Goal: Use online tool/utility: Use online tool/utility

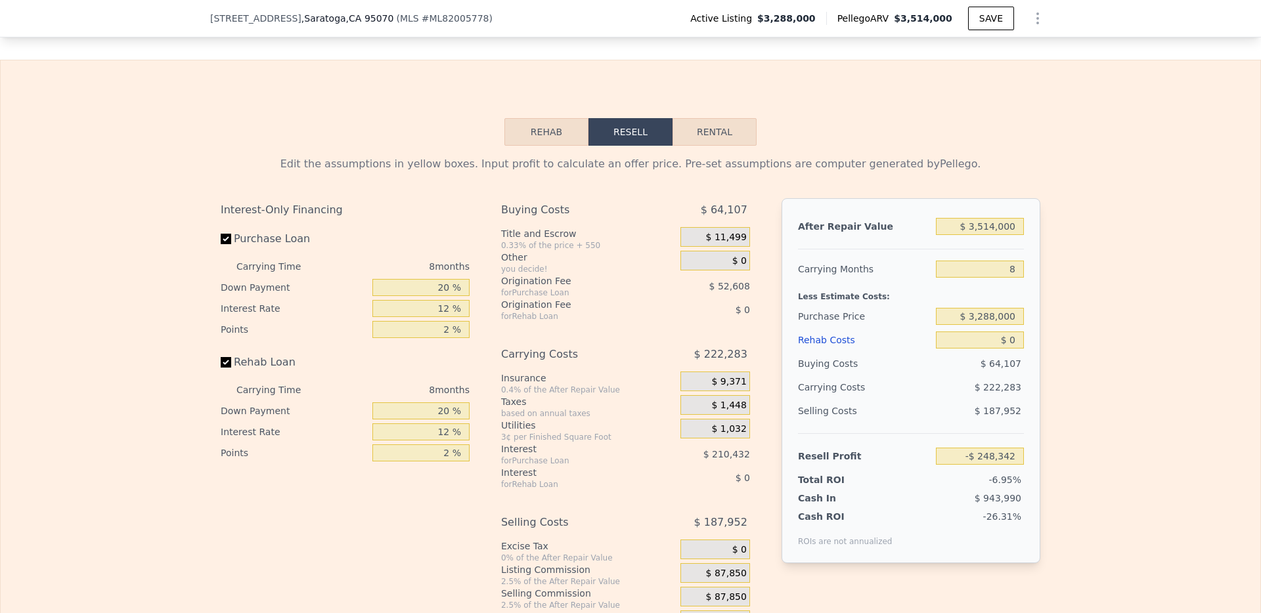
scroll to position [1949, 0]
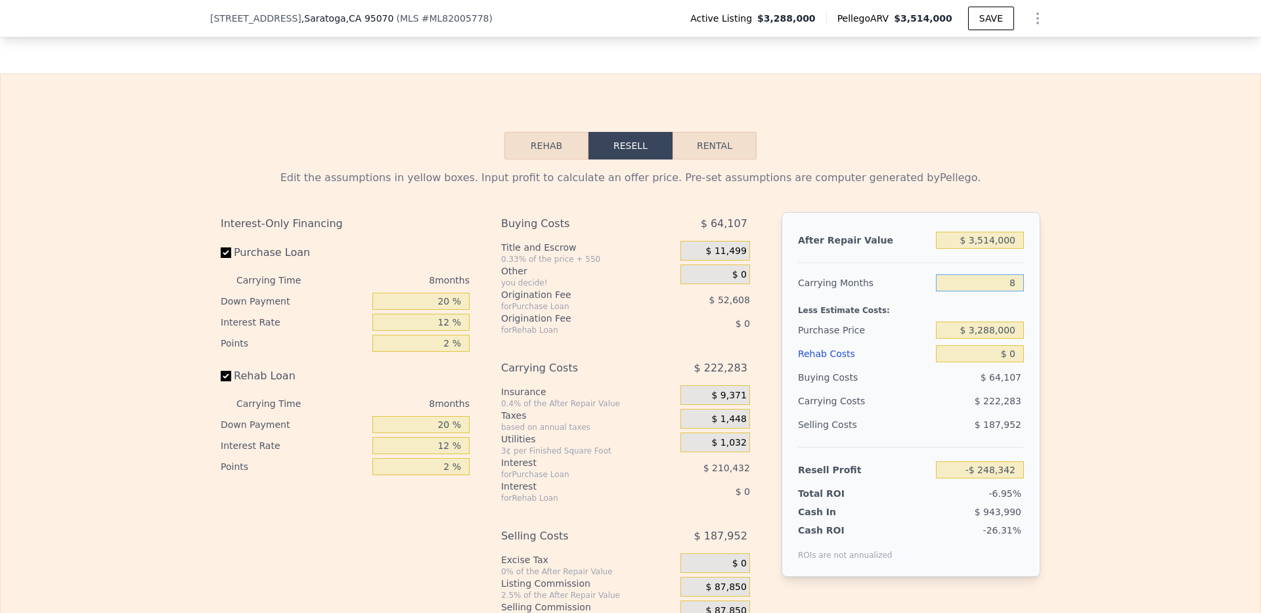
drag, startPoint x: 1013, startPoint y: 301, endPoint x: 976, endPoint y: 299, distance: 37.5
click at [976, 292] on input "8" at bounding box center [980, 282] width 88 height 17
type input "3"
type input "-$ 109,415"
type input "36"
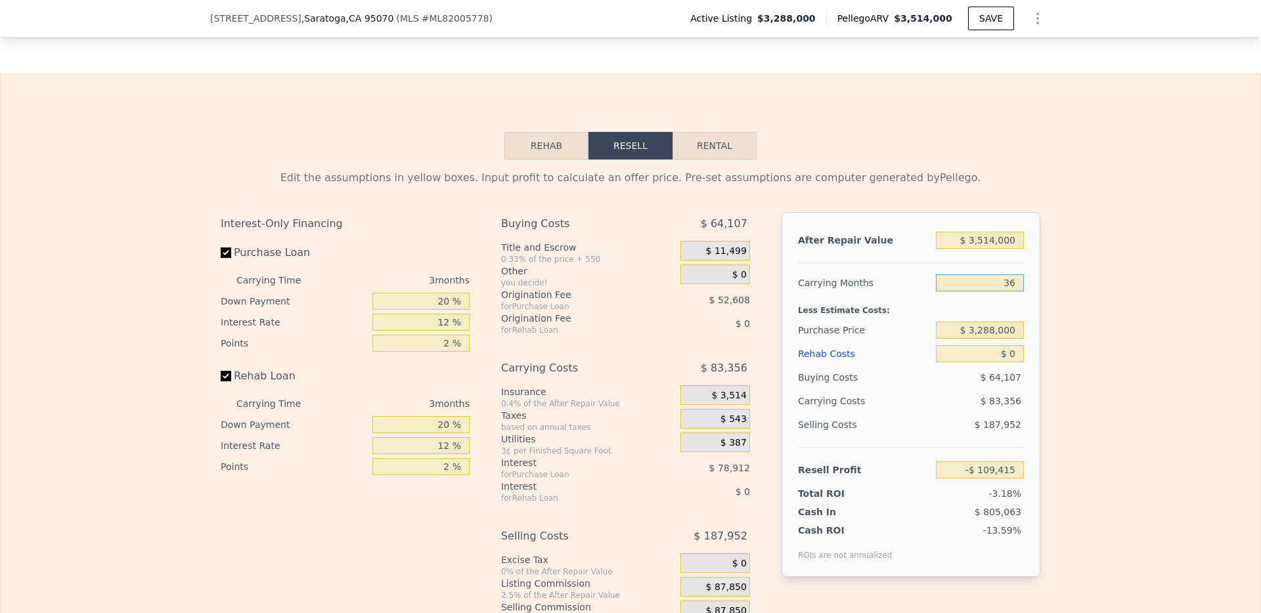
type input "-$ 1,026,330"
type input "36"
drag, startPoint x: 445, startPoint y: 319, endPoint x: 387, endPoint y: 319, distance: 58.4
click at [387, 310] on input "20 %" at bounding box center [420, 301] width 97 height 17
type input "1 %"
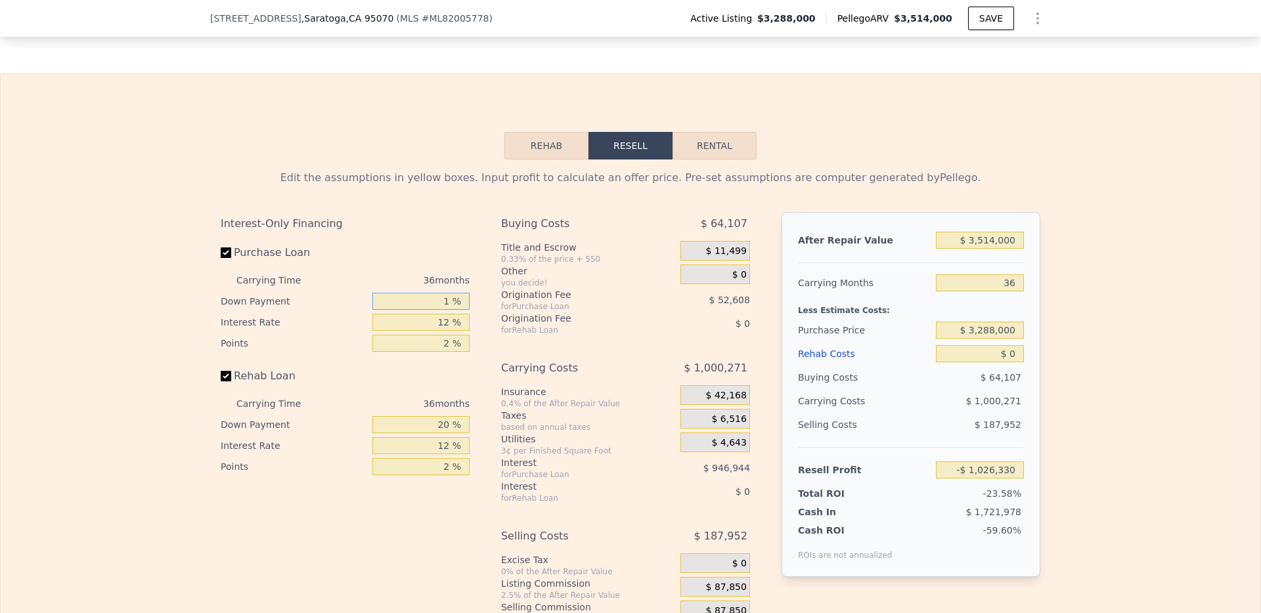
type input "-$ 1,263,716"
type input "10 %"
type input "-$ 1,151,274"
type input "10 %"
drag, startPoint x: 446, startPoint y: 339, endPoint x: 400, endPoint y: 339, distance: 46.6
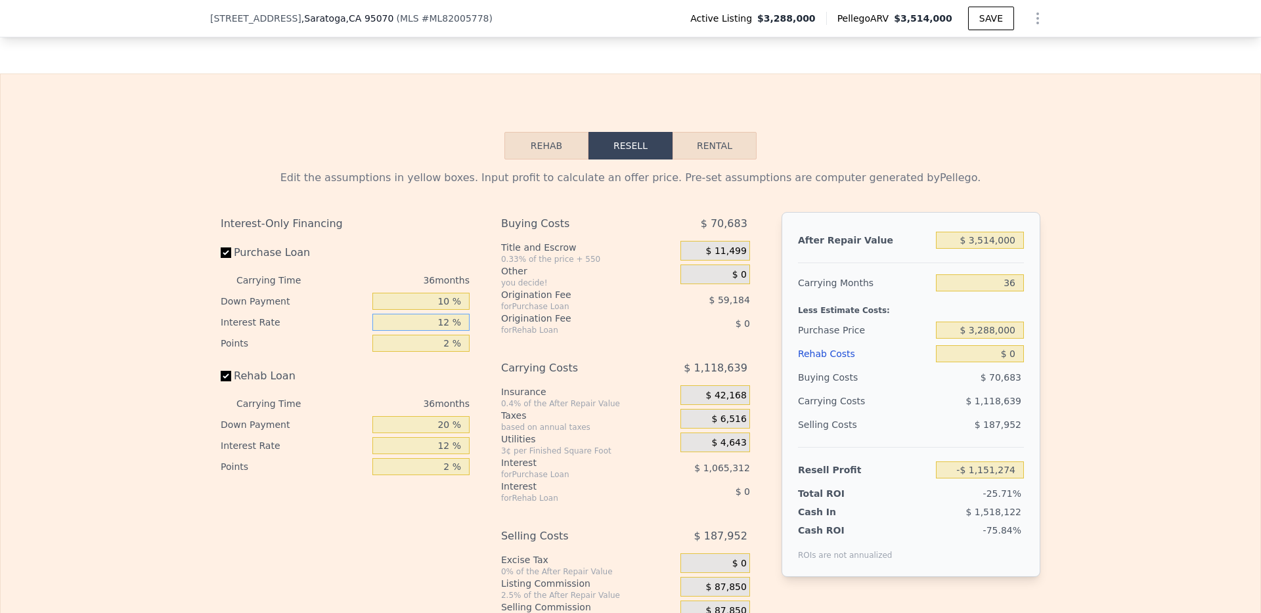
click at [400, 331] on input "12 %" at bounding box center [420, 322] width 97 height 17
type input "1 %"
type input "-$ 174,738"
type input "10 %"
type input "-$ 973,722"
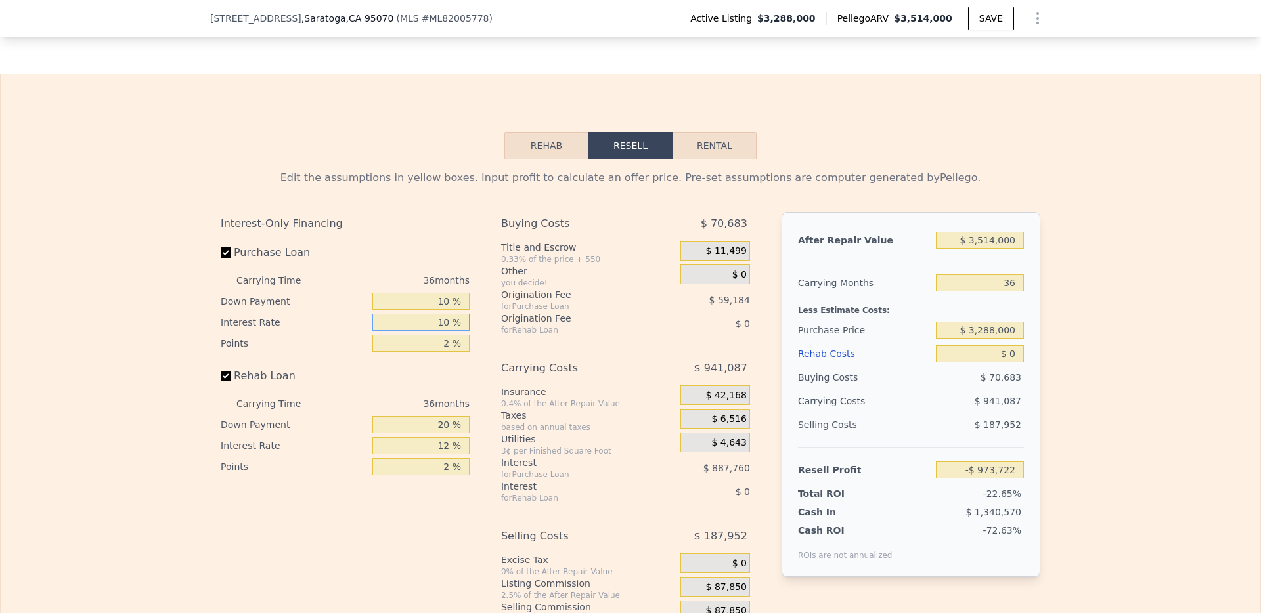
type input "10 %"
drag, startPoint x: 448, startPoint y: 362, endPoint x: 431, endPoint y: 362, distance: 17.7
click at [431, 352] on input "2 %" at bounding box center [420, 343] width 97 height 17
type input "1 %"
type input "-$ 944,130"
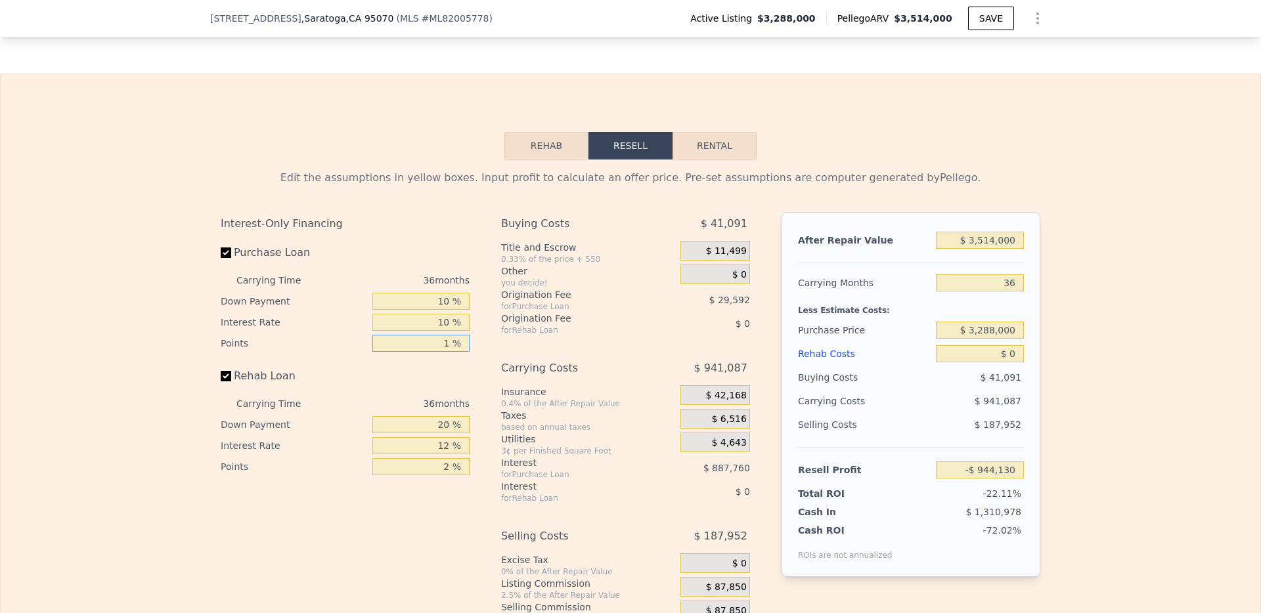
type input "1 %"
drag, startPoint x: 447, startPoint y: 443, endPoint x: 408, endPoint y: 443, distance: 38.7
click at [408, 433] on input "20 %" at bounding box center [420, 424] width 97 height 17
type input "0 %"
drag, startPoint x: 446, startPoint y: 467, endPoint x: 406, endPoint y: 467, distance: 40.1
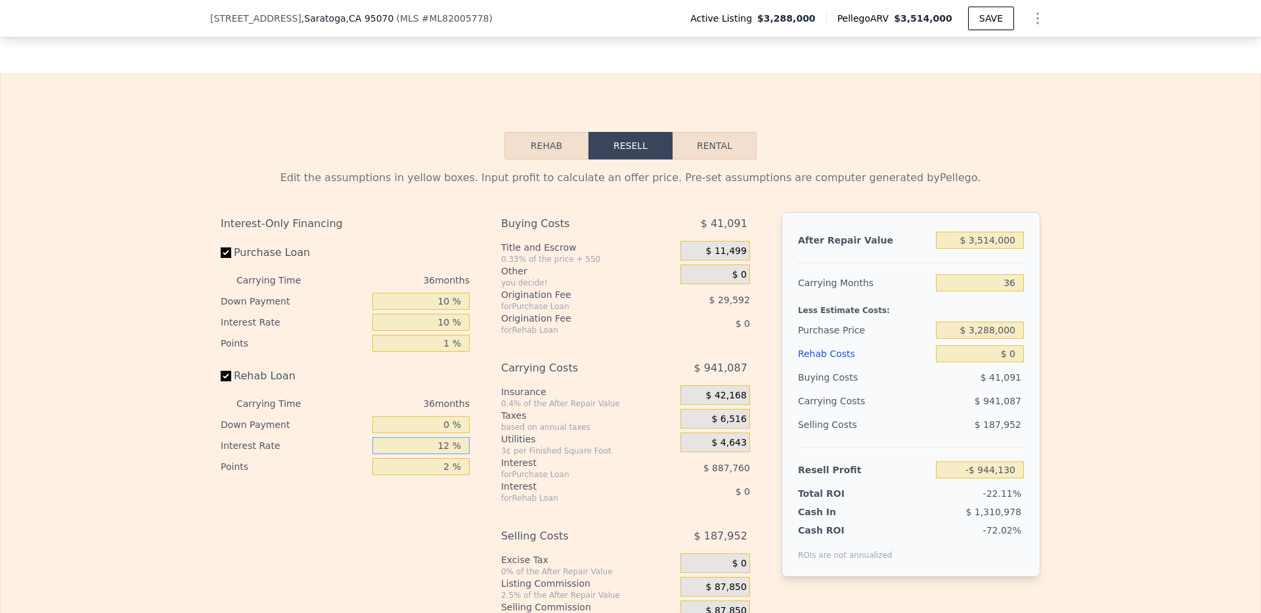
click at [406, 454] on input "12 %" at bounding box center [420, 445] width 97 height 17
type input "10 %"
drag, startPoint x: 447, startPoint y: 487, endPoint x: 392, endPoint y: 487, distance: 55.2
click at [392, 475] on input "2 %" at bounding box center [420, 466] width 97 height 17
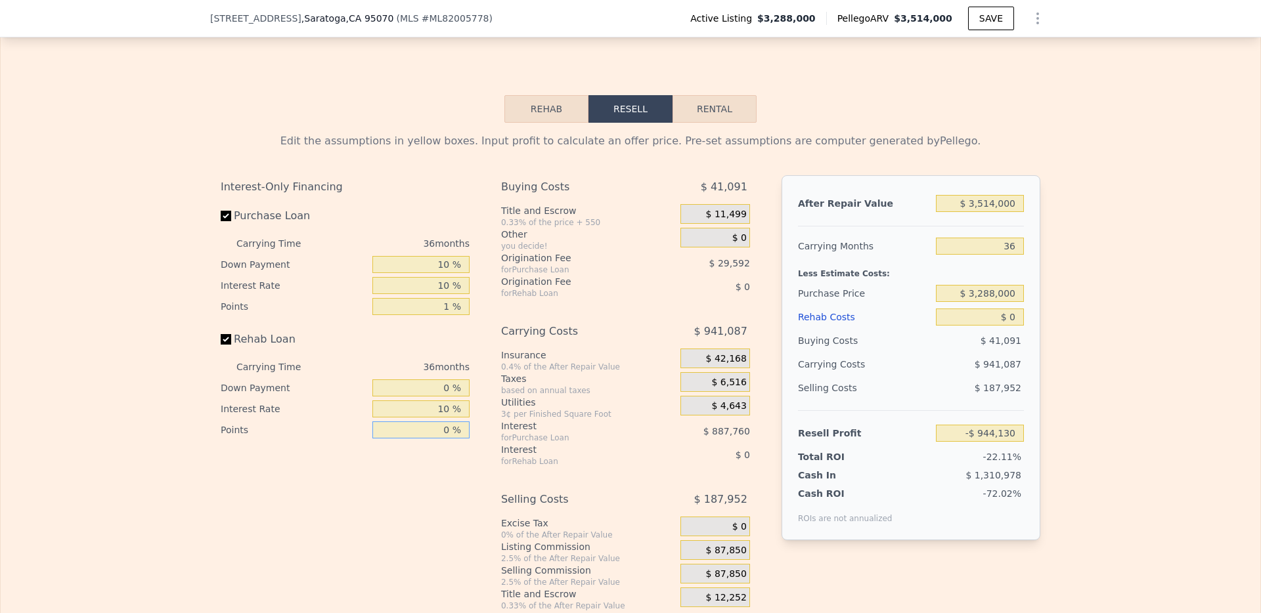
type input "0 %"
click at [1011, 255] on input "36" at bounding box center [980, 246] width 88 height 17
drag, startPoint x: 1013, startPoint y: 316, endPoint x: 974, endPoint y: 315, distance: 38.1
click at [974, 302] on input "$ 3,288,000" at bounding box center [980, 293] width 88 height 17
type input "-"
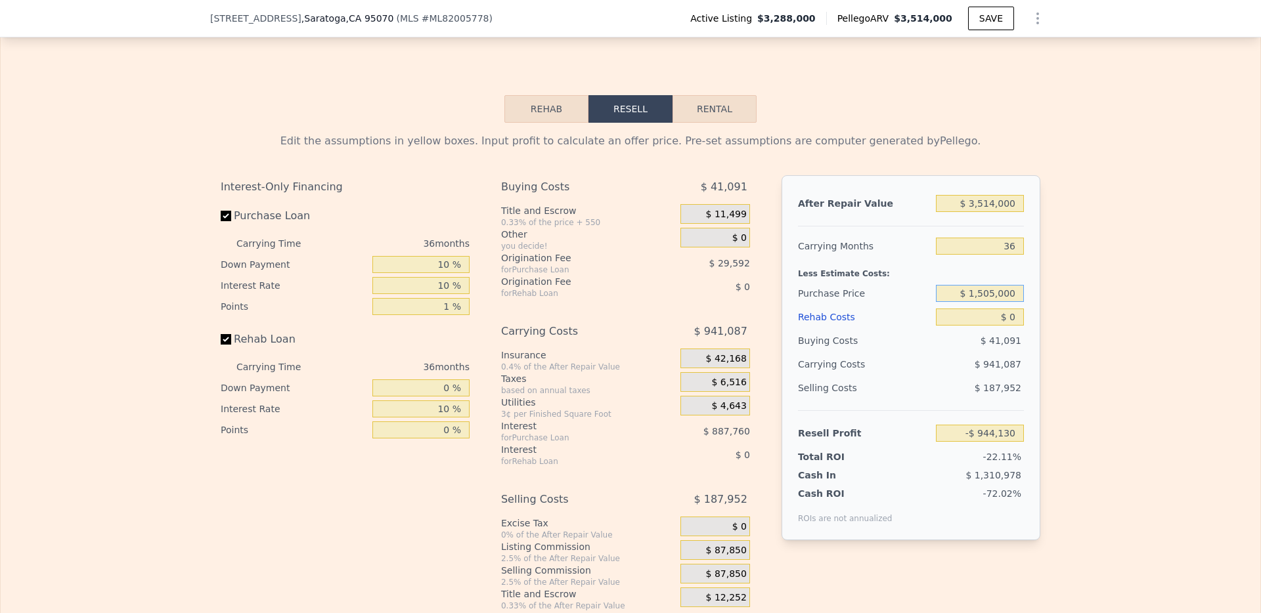
click at [990, 302] on input "$ 1,505,000" at bounding box center [980, 293] width 88 height 17
type input "$ 1,550,000"
click at [1014, 326] on input "$ 0" at bounding box center [980, 317] width 88 height 17
type input "$ 1,284,559"
type input "$ 1"
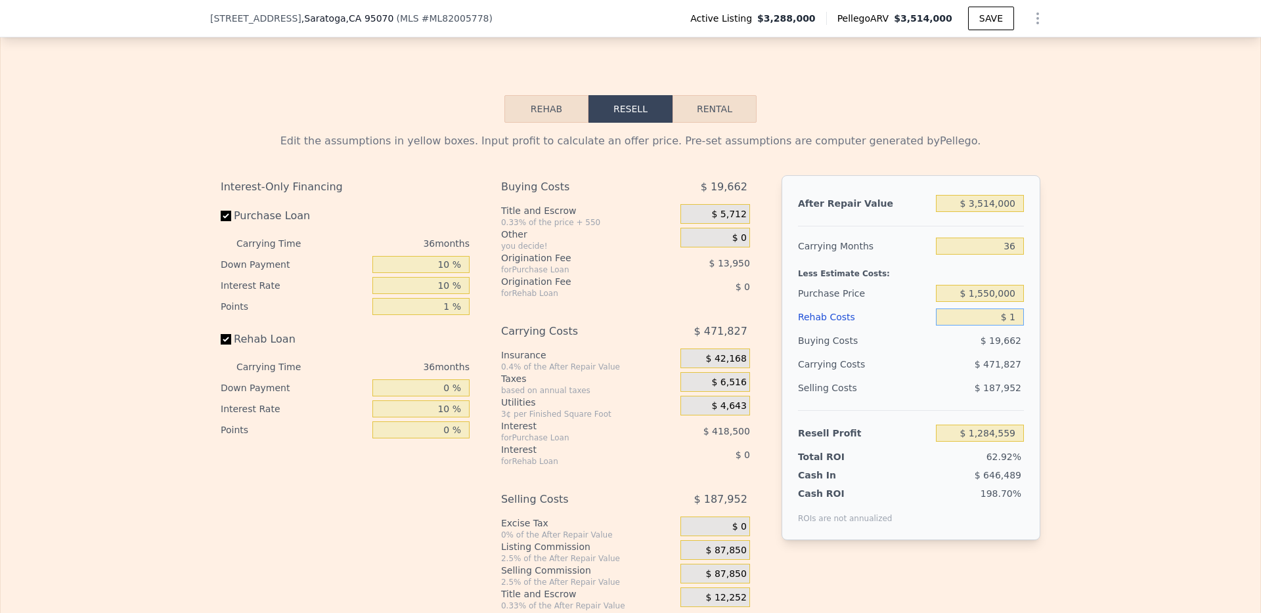
type input "$ 1,284,558"
type input "$ 12"
type input "$ 1,284,547"
type input "$ 125"
type input "$ 1,284,398"
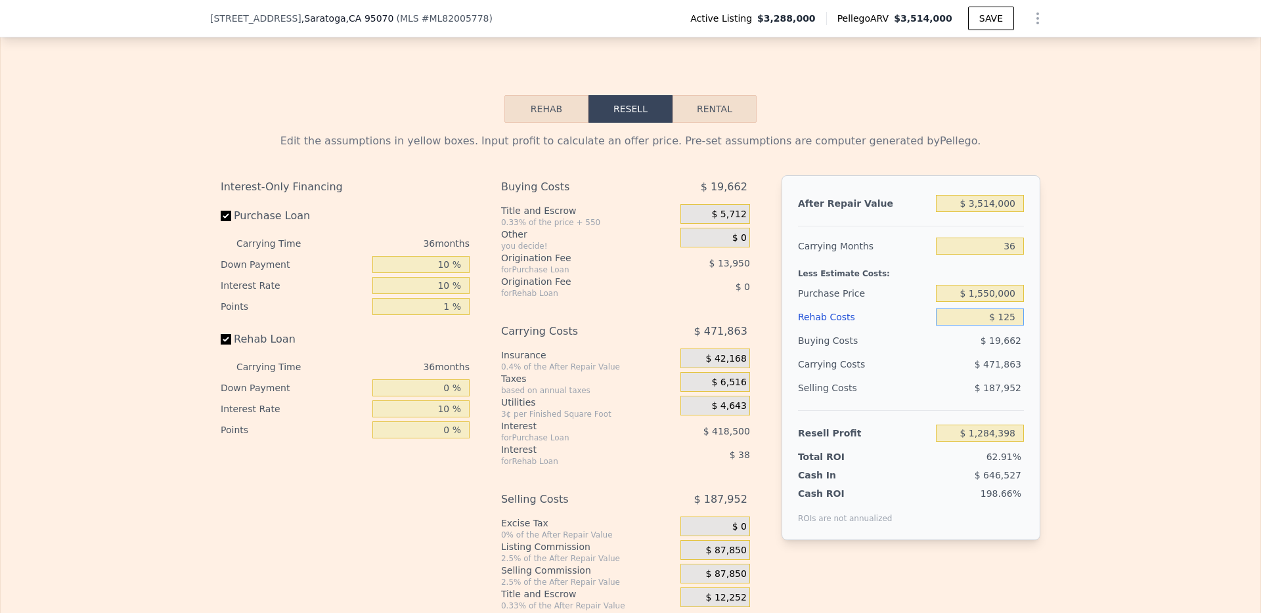
type input "$ 1,250"
type input "$ 1,282,949"
type input "$ 12,500"
type input "$ 1,268,315"
type input "$ 125,000"
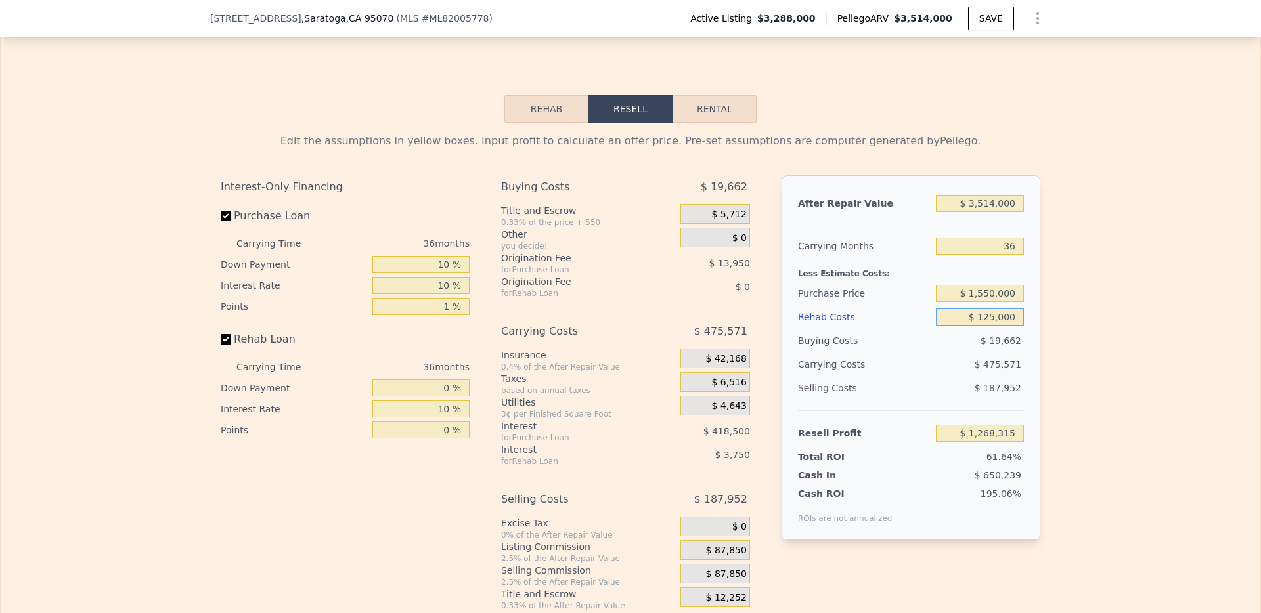
type input "$ 1,122,047"
type input "$ 1,250,000"
type input "-$ 340,453"
type input "$ 1,250,000"
click at [1065, 410] on div "Edit the assumptions in yellow boxes. Input profit to calculate an offer price.…" at bounding box center [630, 367] width 1259 height 489
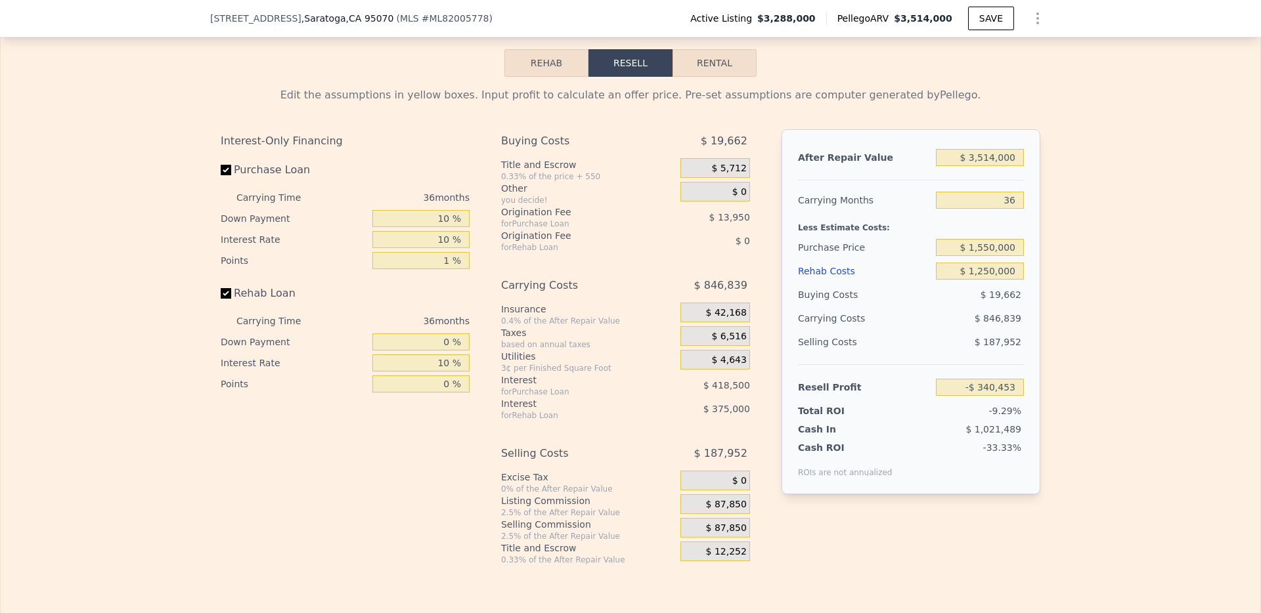
scroll to position [2057, 0]
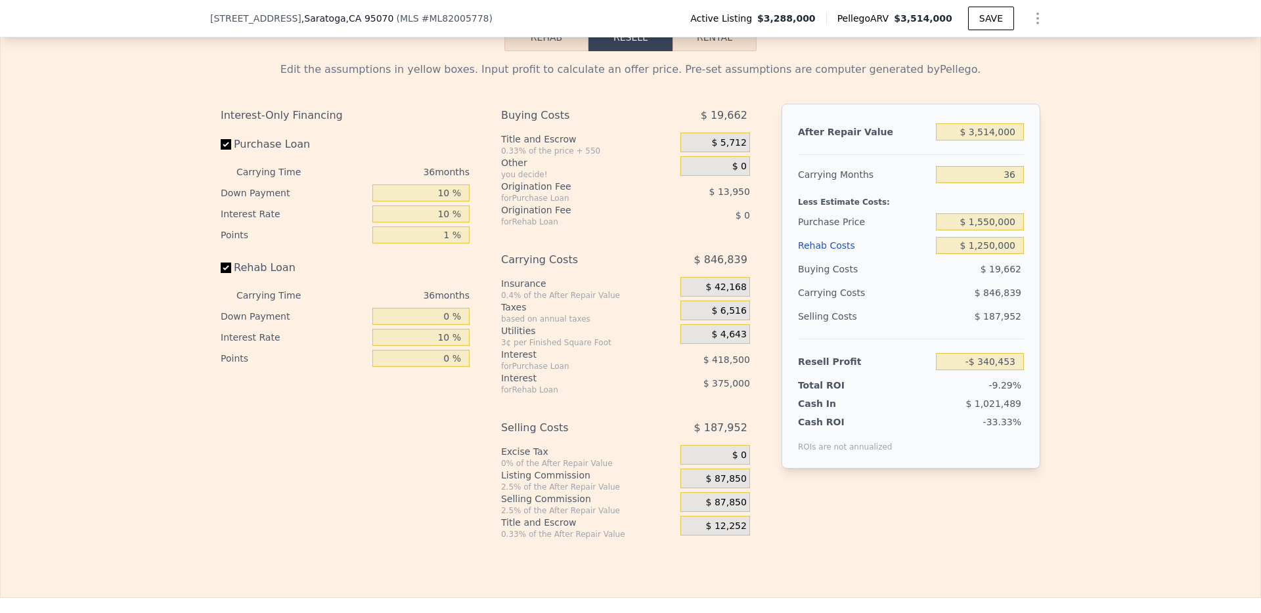
click at [730, 485] on span "$ 87,850" at bounding box center [726, 479] width 41 height 12
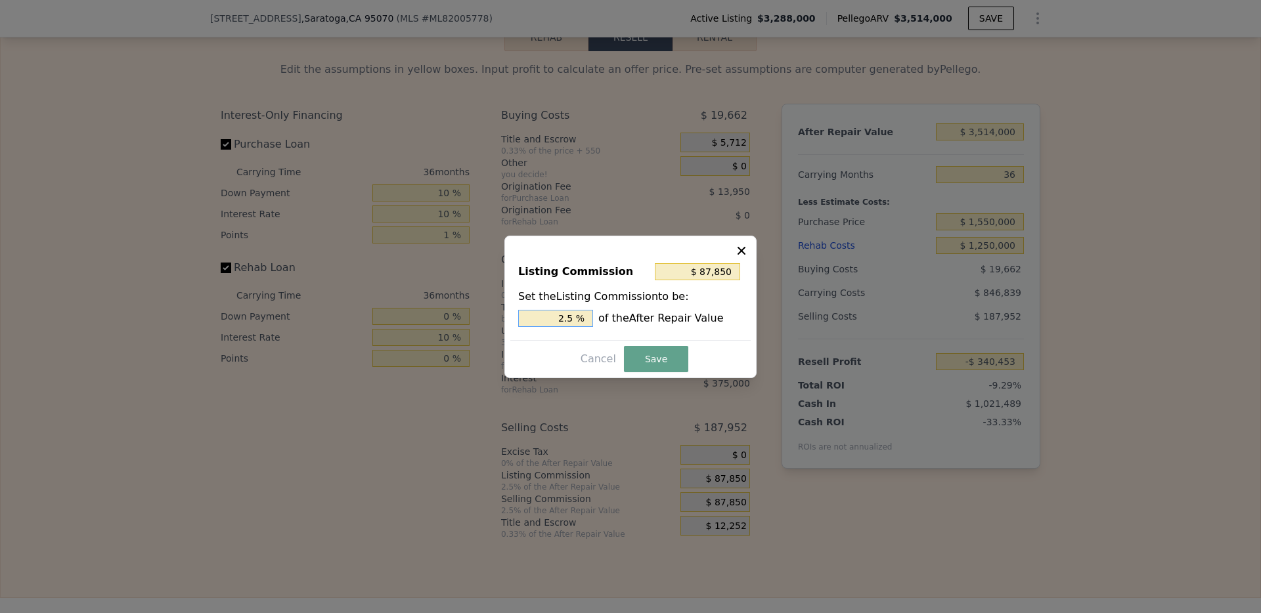
drag, startPoint x: 577, startPoint y: 315, endPoint x: 552, endPoint y: 315, distance: 25.6
click at [552, 315] on input "2.5 %" at bounding box center [555, 318] width 75 height 17
drag, startPoint x: 733, startPoint y: 276, endPoint x: 689, endPoint y: 276, distance: 44.0
click at [689, 276] on input "$ 87,850" at bounding box center [697, 271] width 85 height 17
drag, startPoint x: 570, startPoint y: 320, endPoint x: 538, endPoint y: 320, distance: 32.2
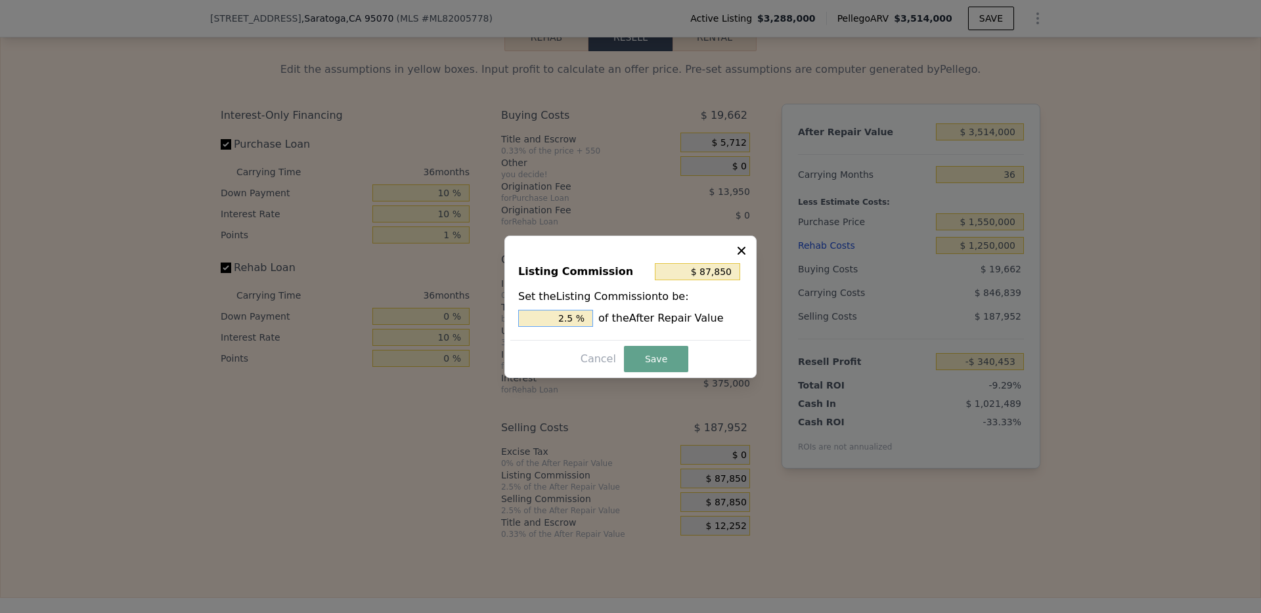
click at [538, 320] on input "2.5 %" at bounding box center [555, 318] width 75 height 17
drag, startPoint x: 577, startPoint y: 316, endPoint x: 554, endPoint y: 316, distance: 22.3
click at [554, 316] on input "2.5 %" at bounding box center [555, 318] width 75 height 17
type input "$ 35,140"
type input "1.0 %"
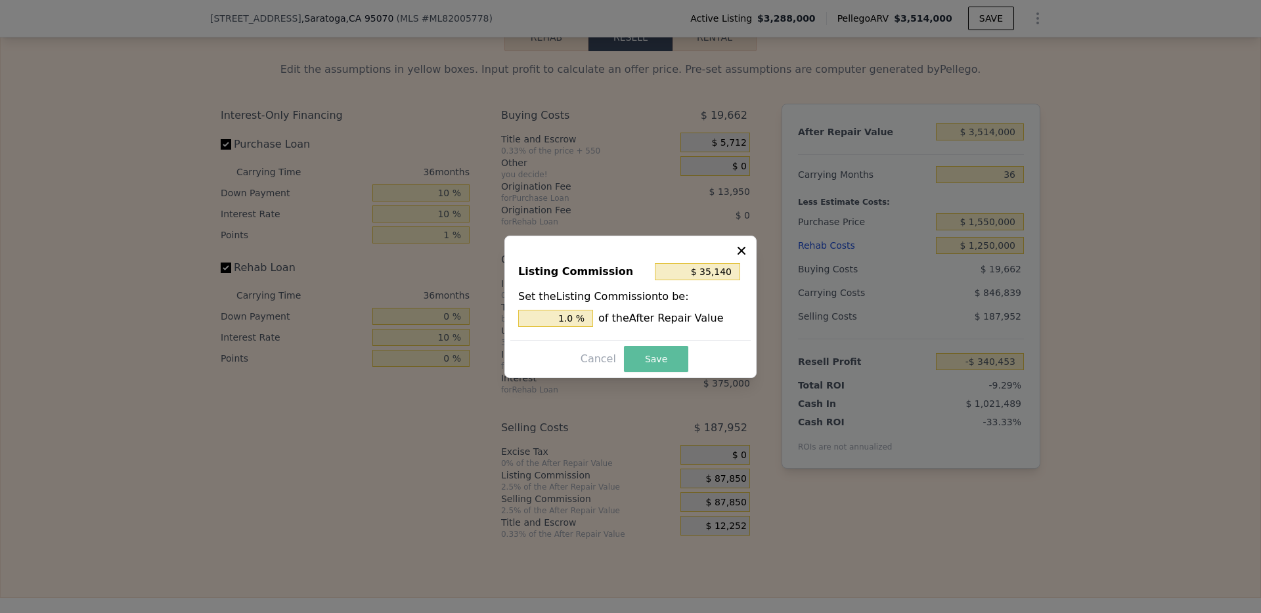
click at [670, 362] on button "Save" at bounding box center [656, 359] width 64 height 26
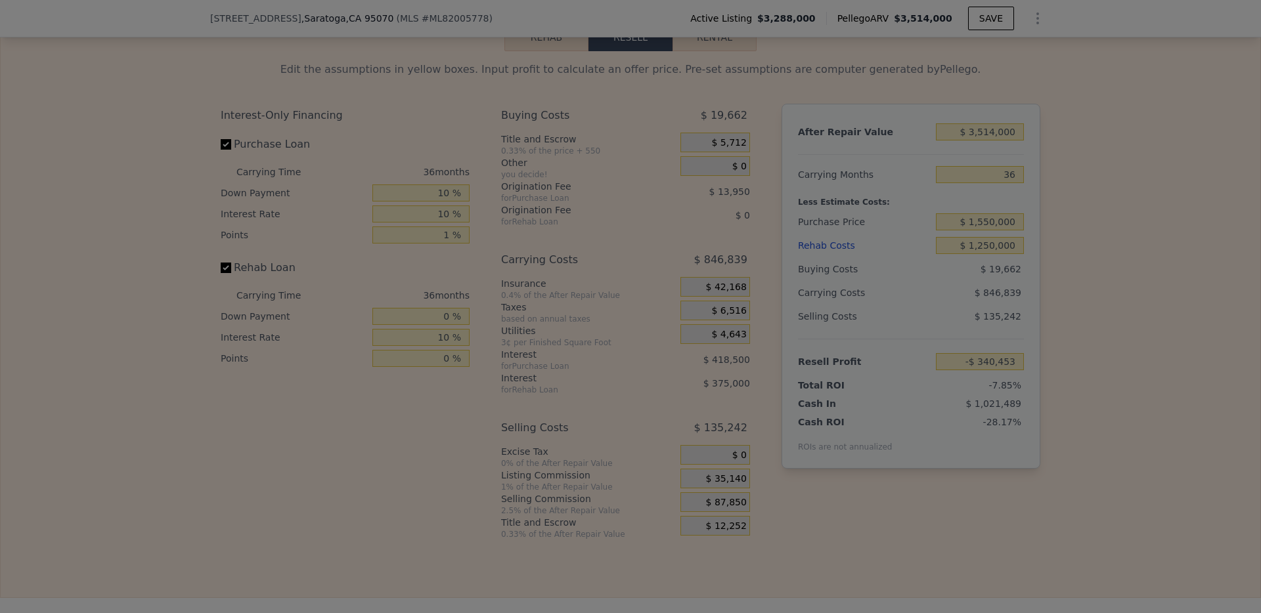
type input "-$ 287,743"
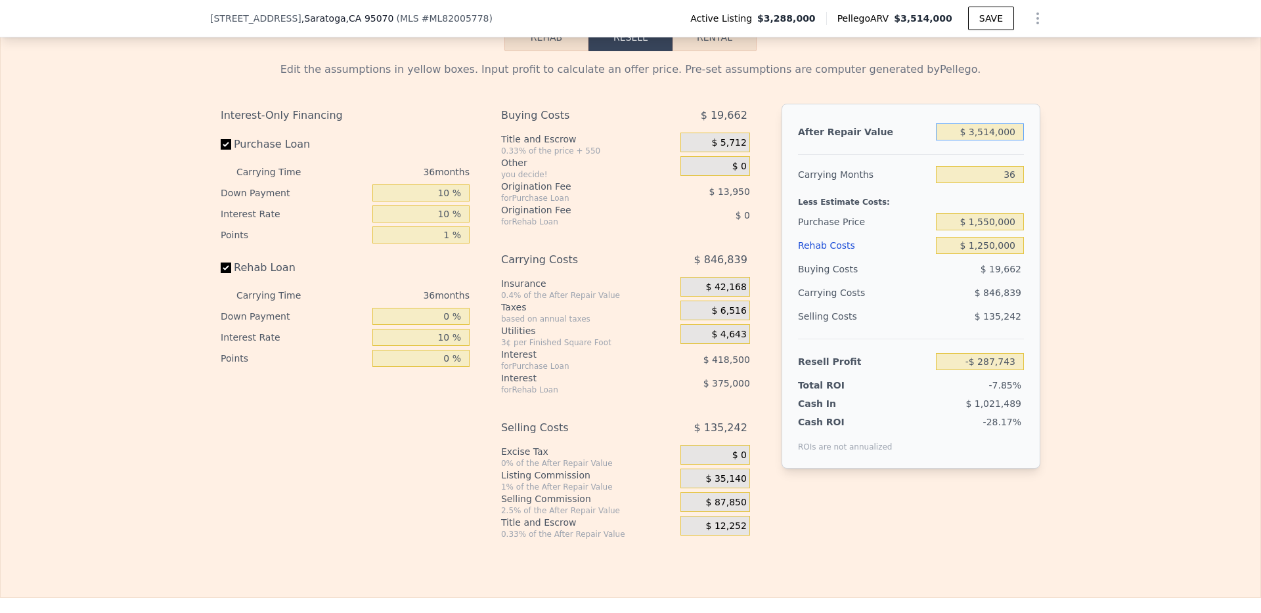
drag, startPoint x: 1009, startPoint y: 148, endPoint x: 948, endPoint y: 150, distance: 61.1
click at [948, 141] on input "$ 3,514,000" at bounding box center [980, 131] width 88 height 17
type input "$ 3"
type input "-$ 3,624,880"
type input "$ 30"
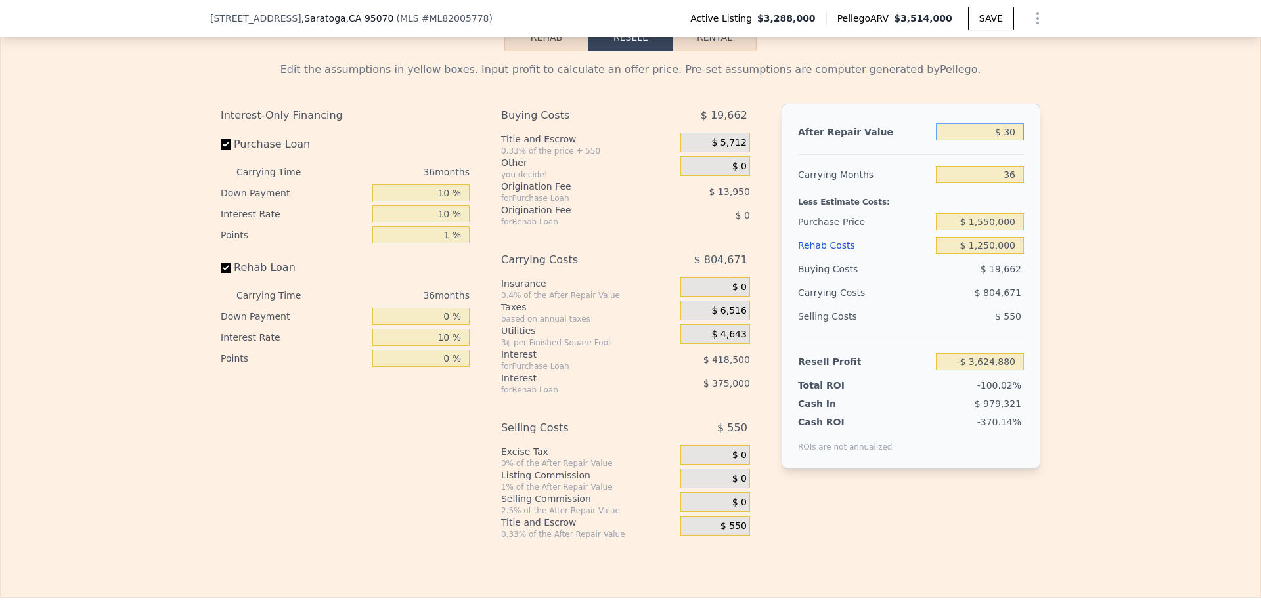
type input "-$ 3,624,854"
type input "$ 300"
type input "-$ 3,624,599"
type input "$ 3,000"
type input "-$ 3,622,034"
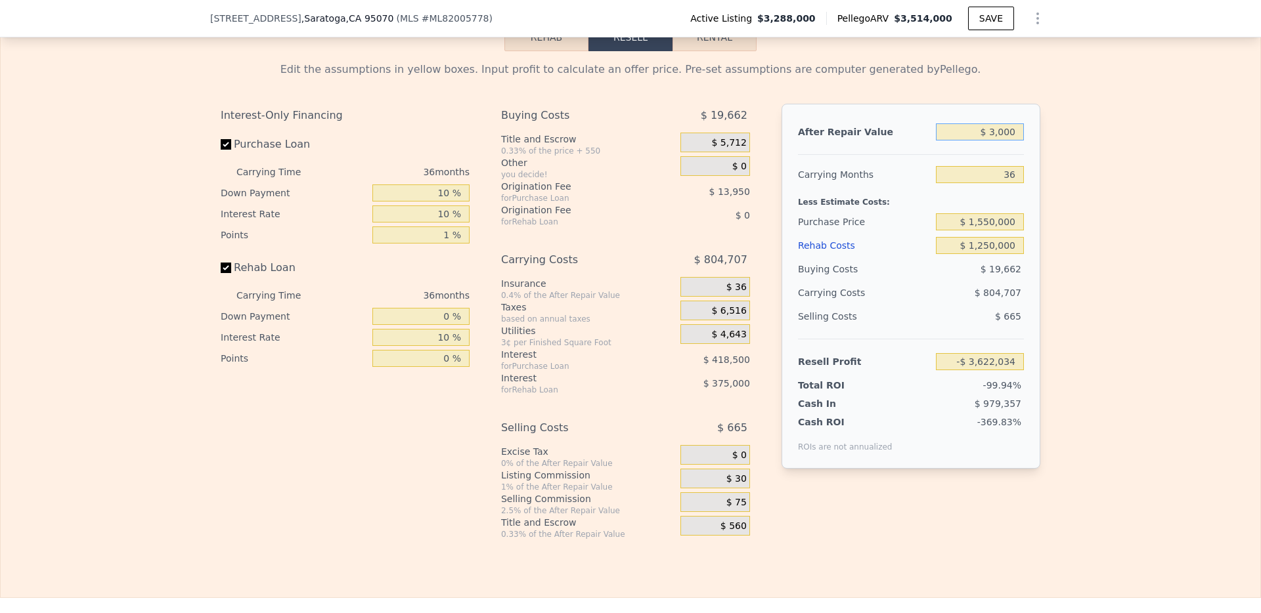
type input "$ 30,000"
type input "-$ 3,596,393"
type input "$ 300,000"
type input "-$ 3,339,982"
type input "$ 3,000,000"
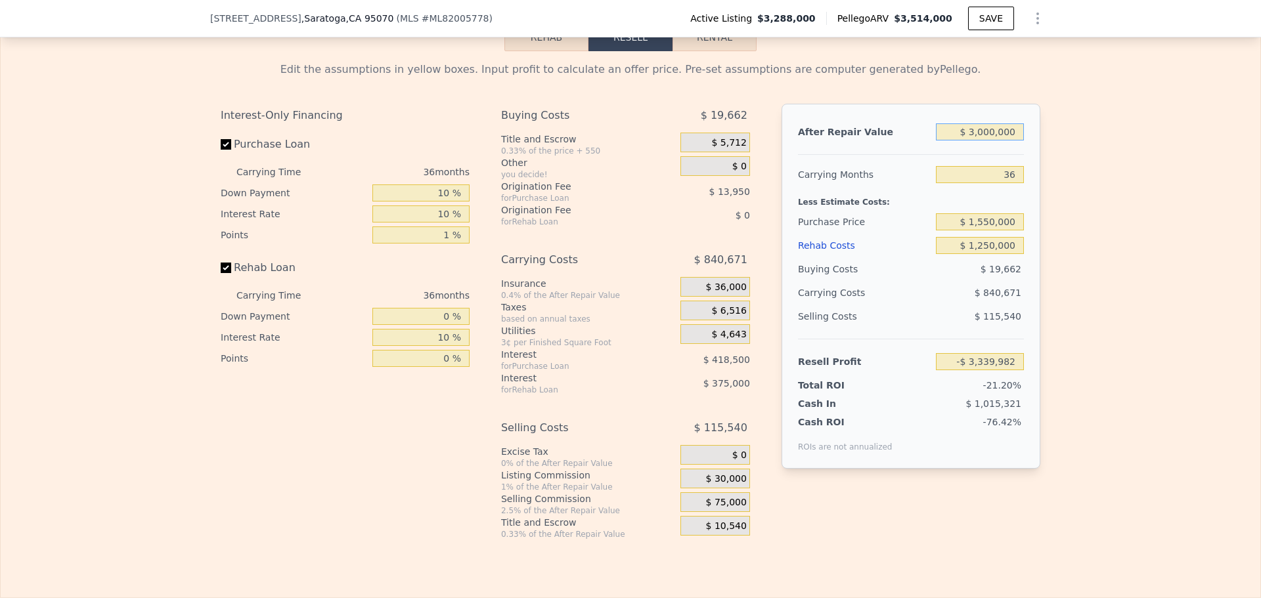
type input "-$ 775,873"
click at [1070, 313] on div "Edit the assumptions in yellow boxes. Input profit to calculate an offer price.…" at bounding box center [630, 295] width 1259 height 489
drag, startPoint x: 1015, startPoint y: 150, endPoint x: 974, endPoint y: 150, distance: 40.7
click at [974, 141] on input "$ 3,000,000" at bounding box center [980, 131] width 88 height 17
type input "$ 35"
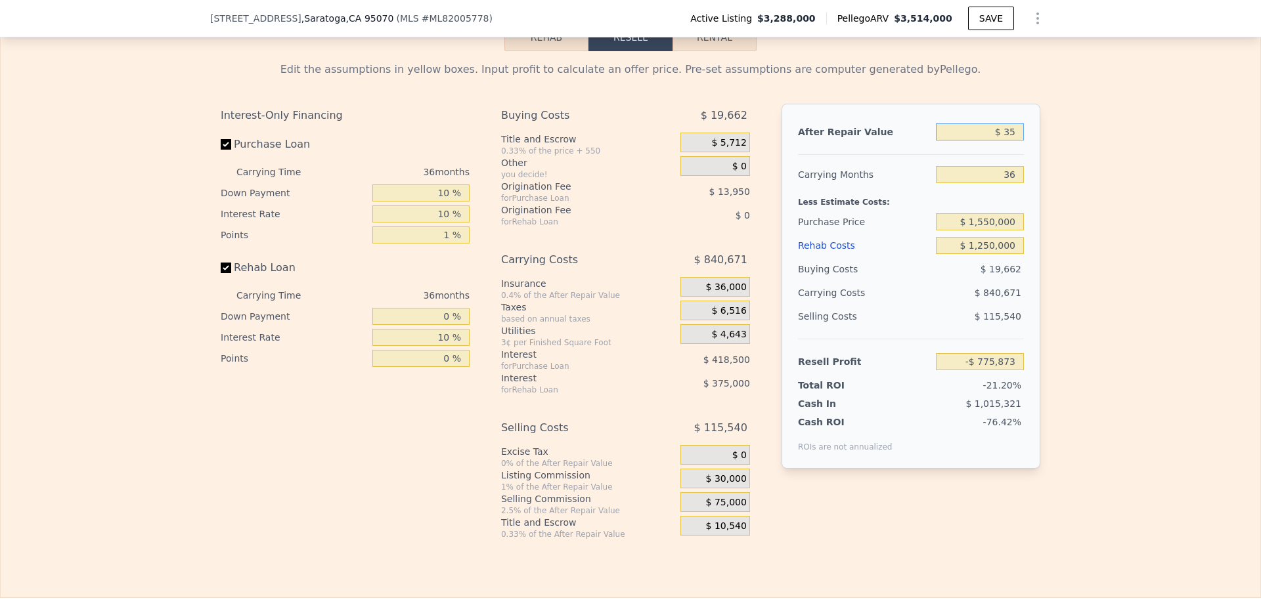
type input "-$ 3,624,849"
type input "$ 350"
type input "-$ 3,624,551"
type input "$ 3,500"
type input "-$ 3,621,560"
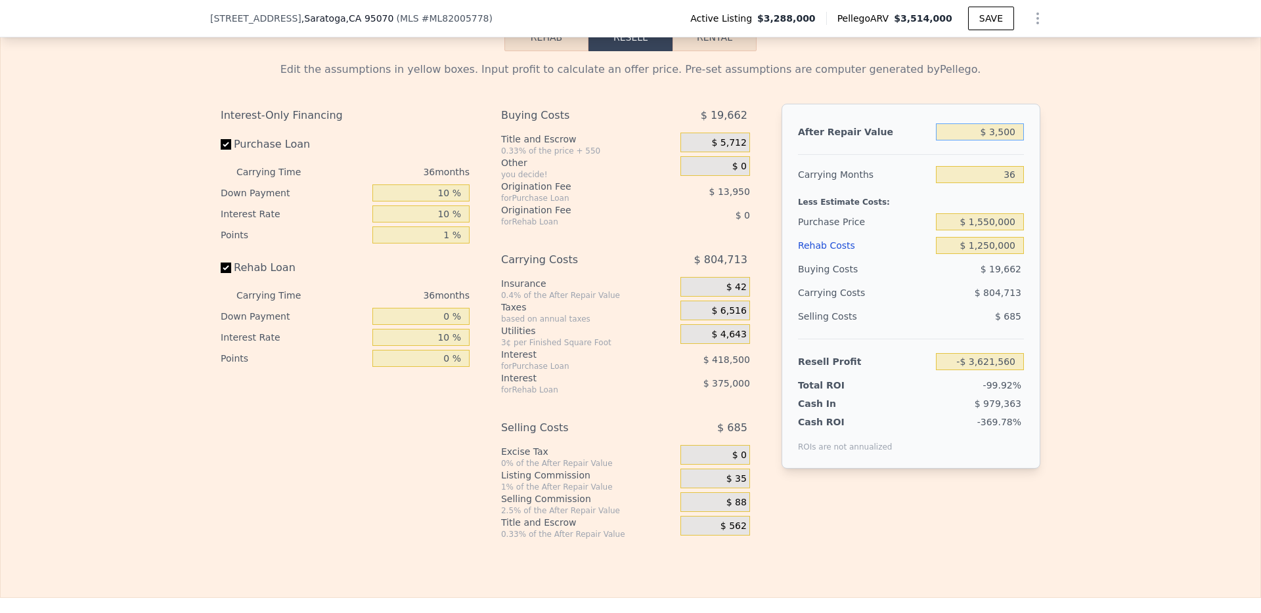
type input "$ 35,000"
type input "-$ 3,591,645"
type input "$ 350,000"
type input "-$ 3,292,499"
type input "$ 3,500,000"
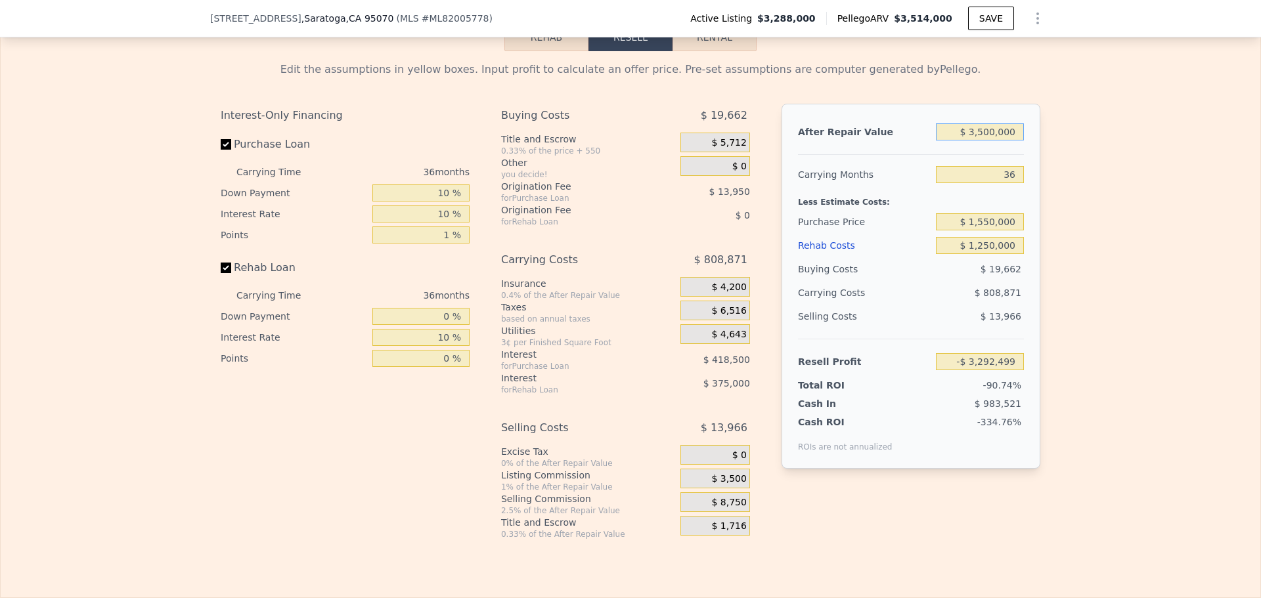
type input "-$ 301,038"
type input "$ 35,000,000"
type input "$ 29,613,567"
type input "$ 3,500,000"
type input "-$ 301,038"
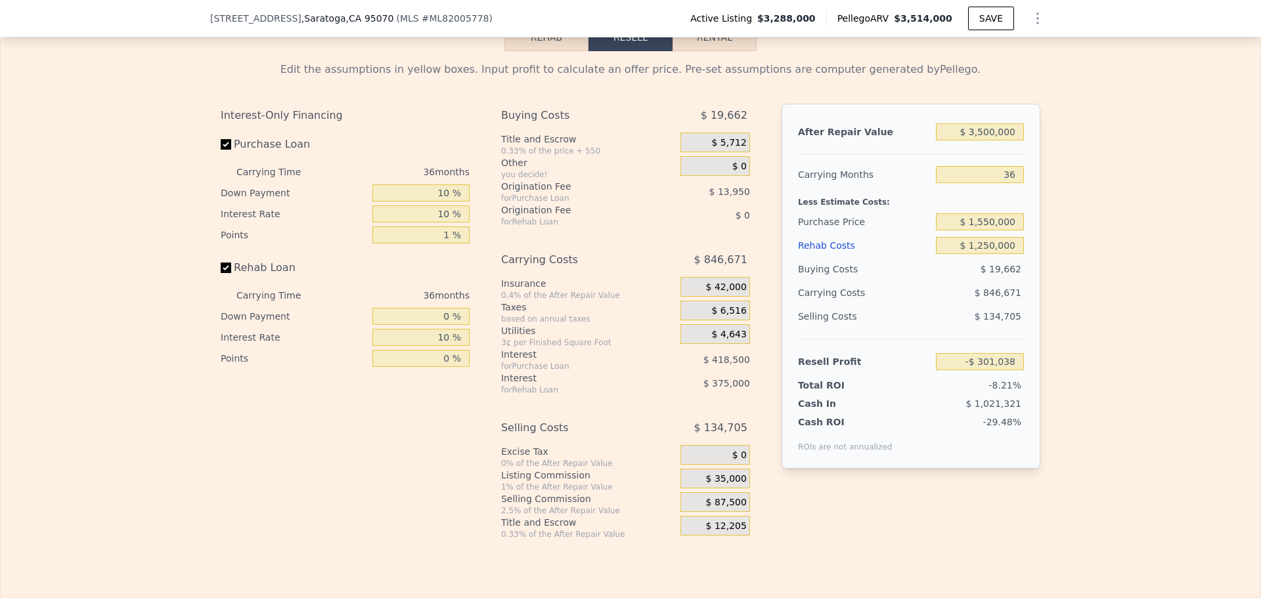
click at [1078, 217] on div "Edit the assumptions in yellow boxes. Input profit to calculate an offer price.…" at bounding box center [630, 295] width 1259 height 489
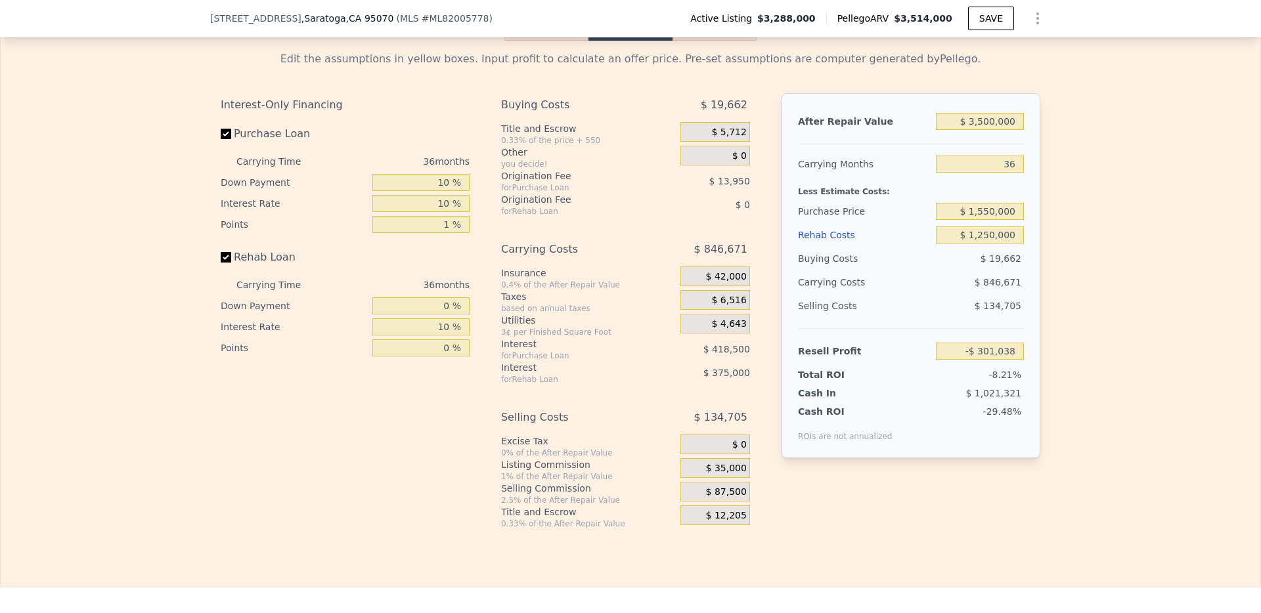
scroll to position [2065, 0]
drag, startPoint x: 978, startPoint y: 143, endPoint x: 962, endPoint y: 143, distance: 16.4
click at [962, 133] on input "$ 3,500,000" at bounding box center [980, 124] width 88 height 17
drag, startPoint x: 1016, startPoint y: 144, endPoint x: 953, endPoint y: 144, distance: 63.0
click at [953, 133] on input "$ 03,500,000" at bounding box center [980, 124] width 88 height 17
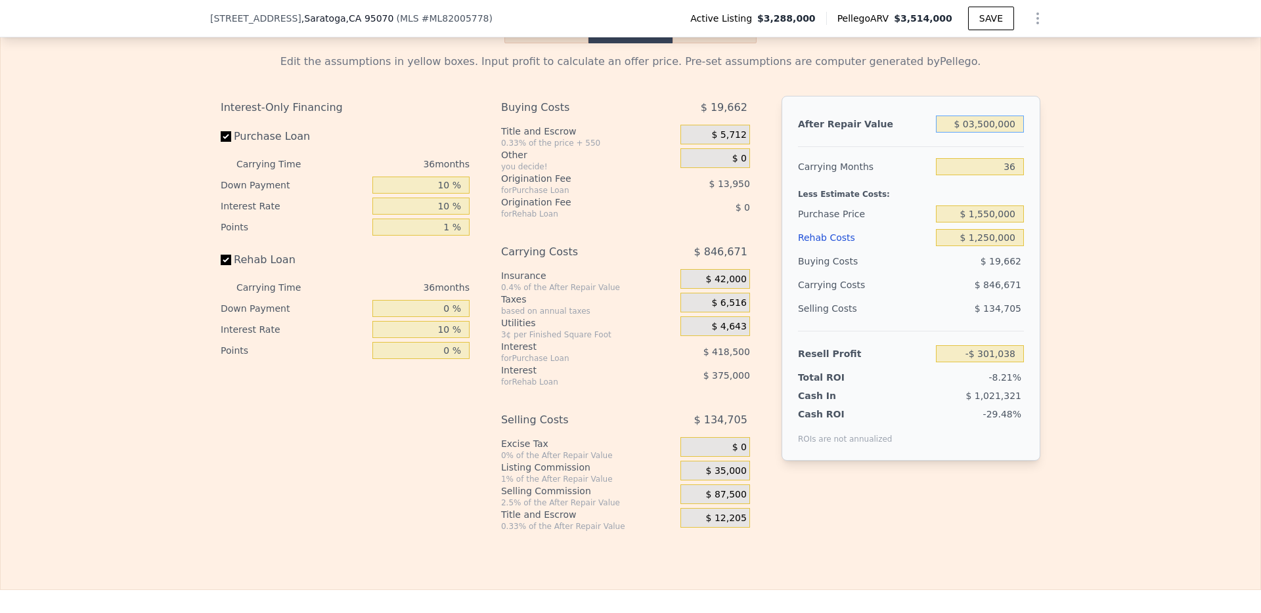
type input "$ 4"
type input "-$ 3,624,879"
type input "$ 40"
type input "-$ 3,624,844"
type input "$ 400"
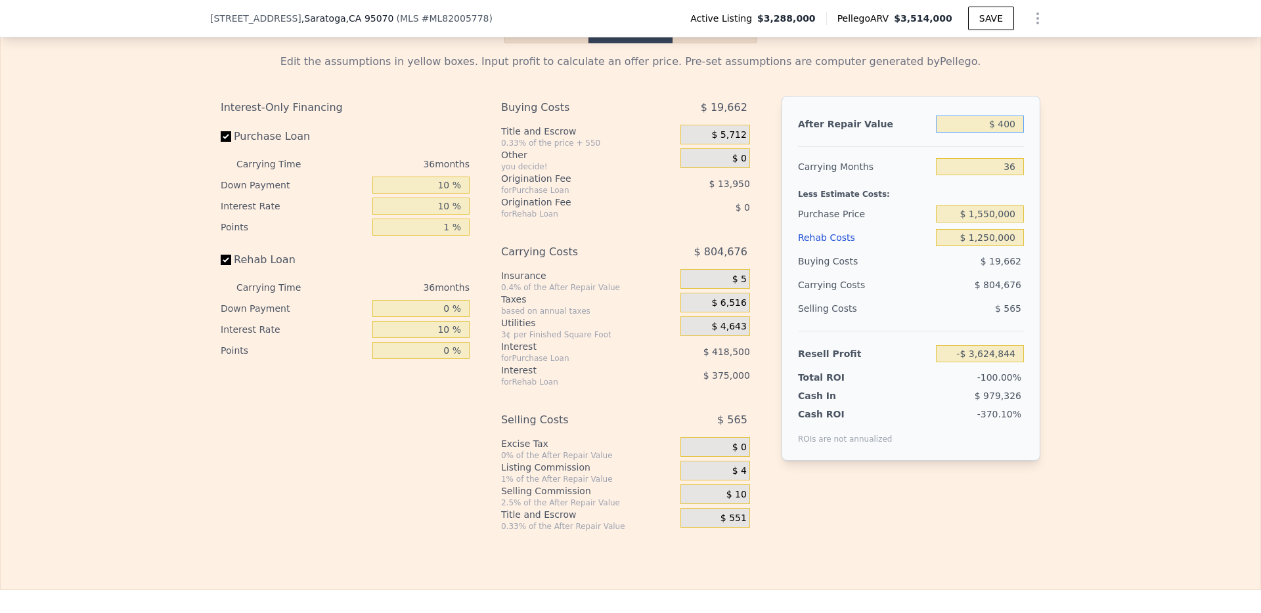
type input "-$ 3,624,503"
type input "$ 4,000"
type input "-$ 3,621,084"
type input "$ 40,000"
type input "-$ 3,586,896"
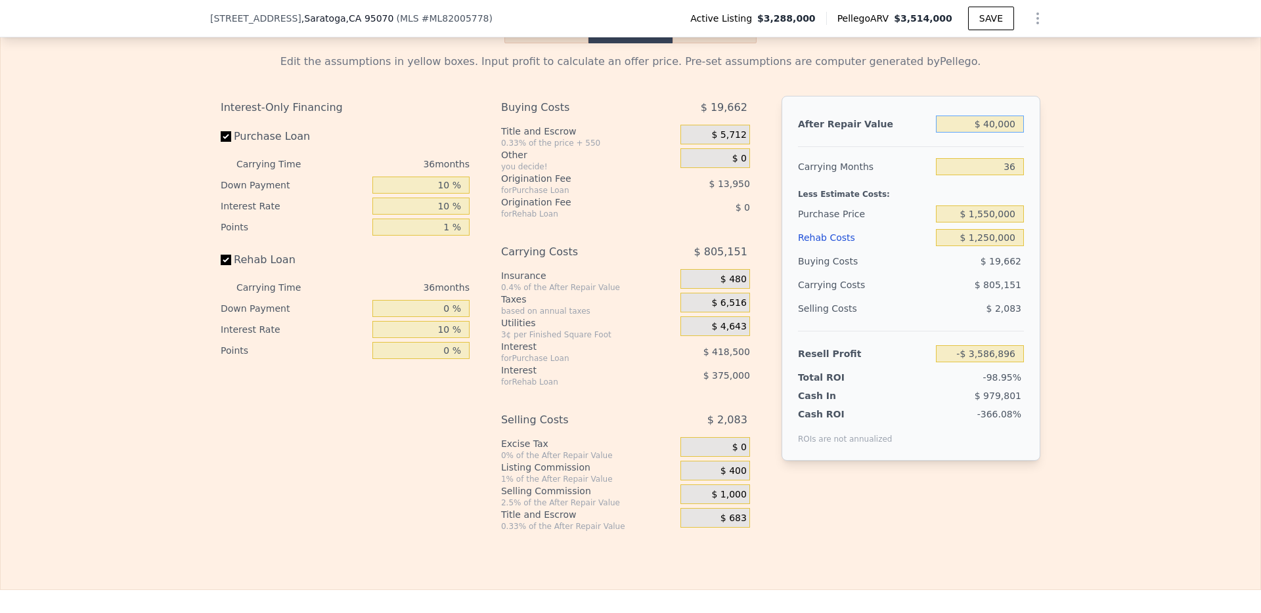
type input "$ 400,000"
type input "-$ 3,245,015"
type input "$ 4,000,000"
type input "$ 173,797"
type input "$ 4,000,000"
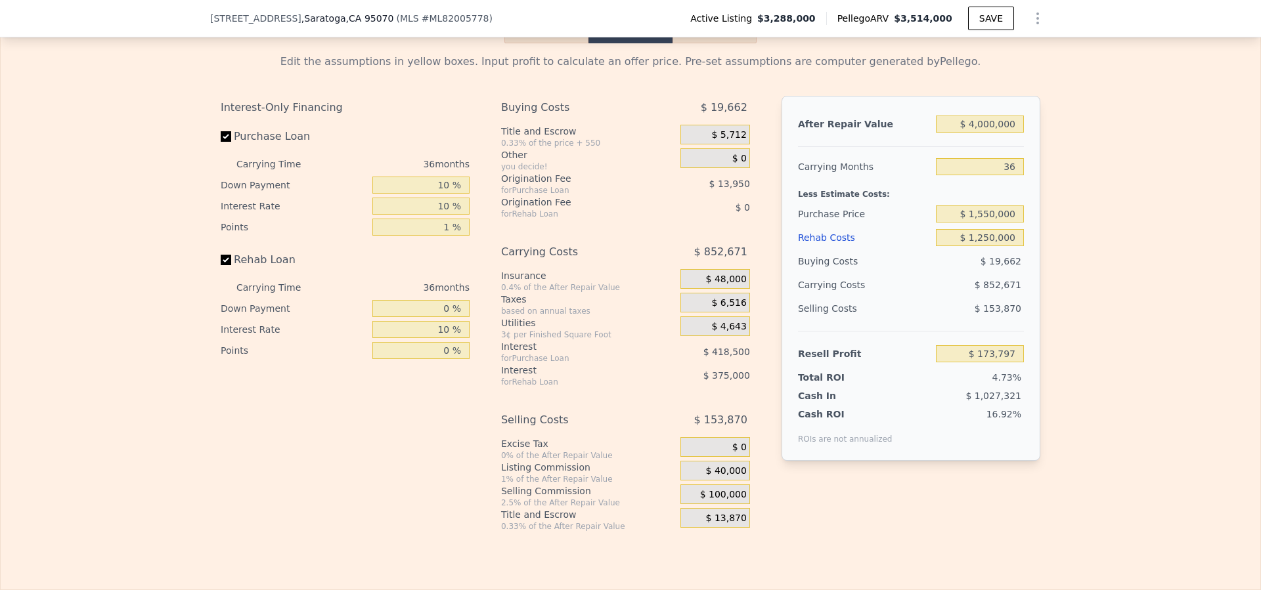
click at [1064, 220] on div "Edit the assumptions in yellow boxes. Input profit to calculate an offer price.…" at bounding box center [630, 287] width 1259 height 489
drag, startPoint x: 1017, startPoint y: 148, endPoint x: 967, endPoint y: 149, distance: 50.6
click at [967, 133] on input "$ 4,000,000" at bounding box center [980, 124] width 88 height 17
click at [766, 95] on div "Edit the assumptions in yellow boxes. Input profit to calculate an offer price.…" at bounding box center [630, 293] width 819 height 478
